Goal: Transaction & Acquisition: Purchase product/service

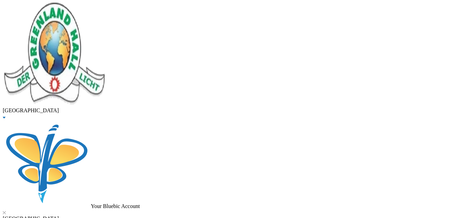
drag, startPoint x: 125, startPoint y: 55, endPoint x: 0, endPoint y: 64, distance: 124.9
type input "bashorun"
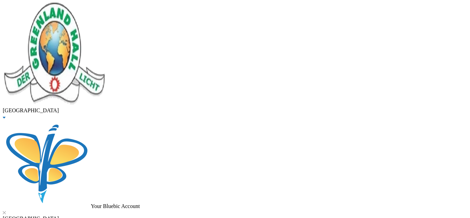
checkbox input "true"
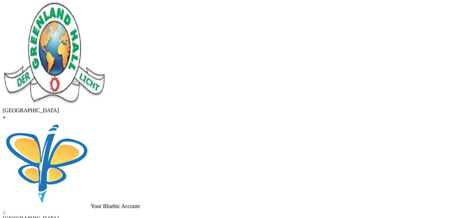
type input "5000"
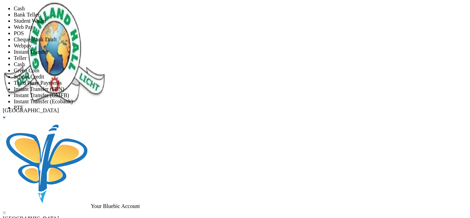
scroll to position [81, 0]
click at [217, 105] on li "PTF" at bounding box center [242, 108] width 456 height 6
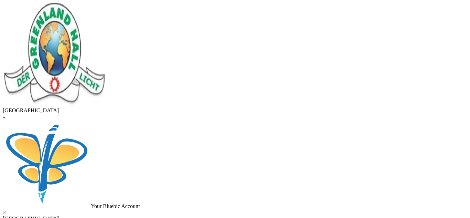
checkbox input "true"
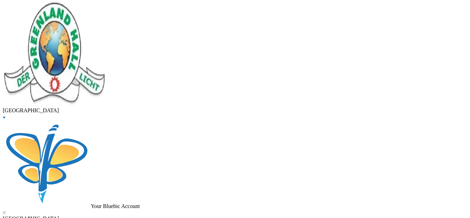
checkbox input "true"
checkbox input "false"
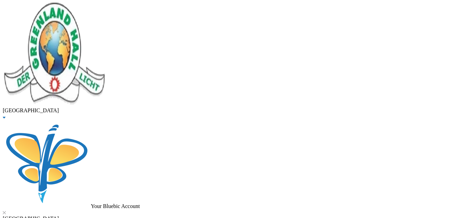
checkbox input "false"
checkbox input "true"
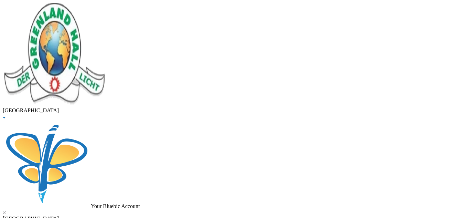
checkbox input "true"
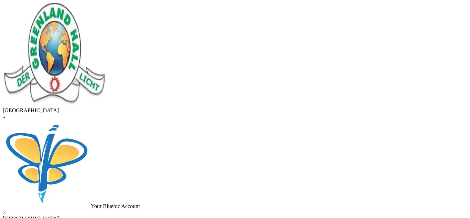
type input "275000"
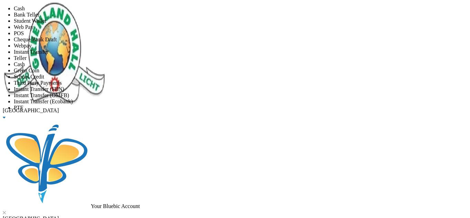
scroll to position [81, 0]
click at [215, 98] on li "Instant Transfer (Ecobank)" at bounding box center [242, 101] width 456 height 6
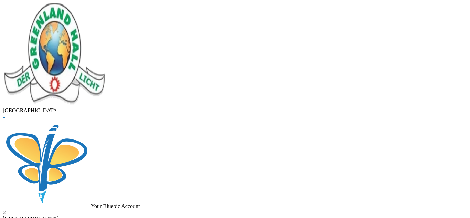
scroll to position [114, 0]
type input "[DATE]"
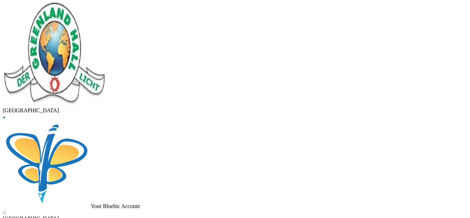
scroll to position [20, 0]
